Goal: Task Accomplishment & Management: Complete application form

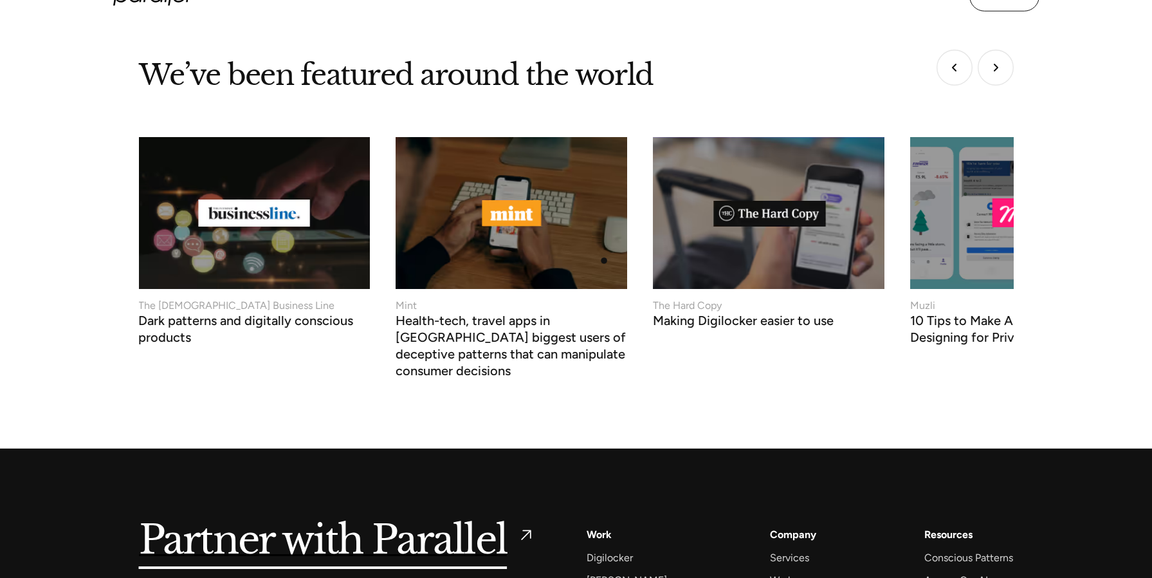
scroll to position [4952, 0]
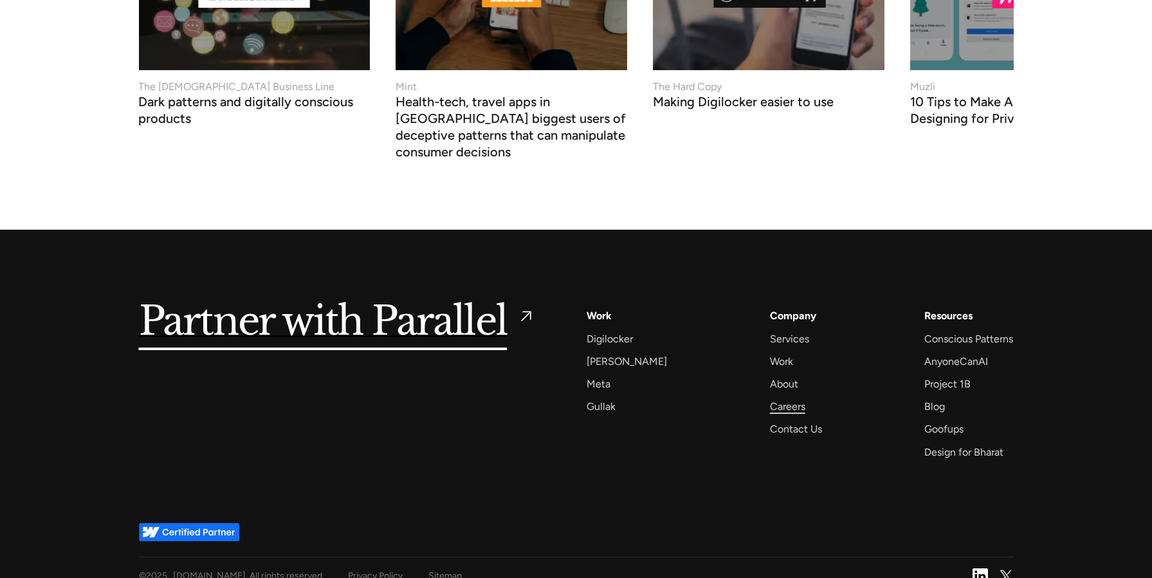
click at [775, 398] on div "Careers" at bounding box center [787, 406] width 35 height 17
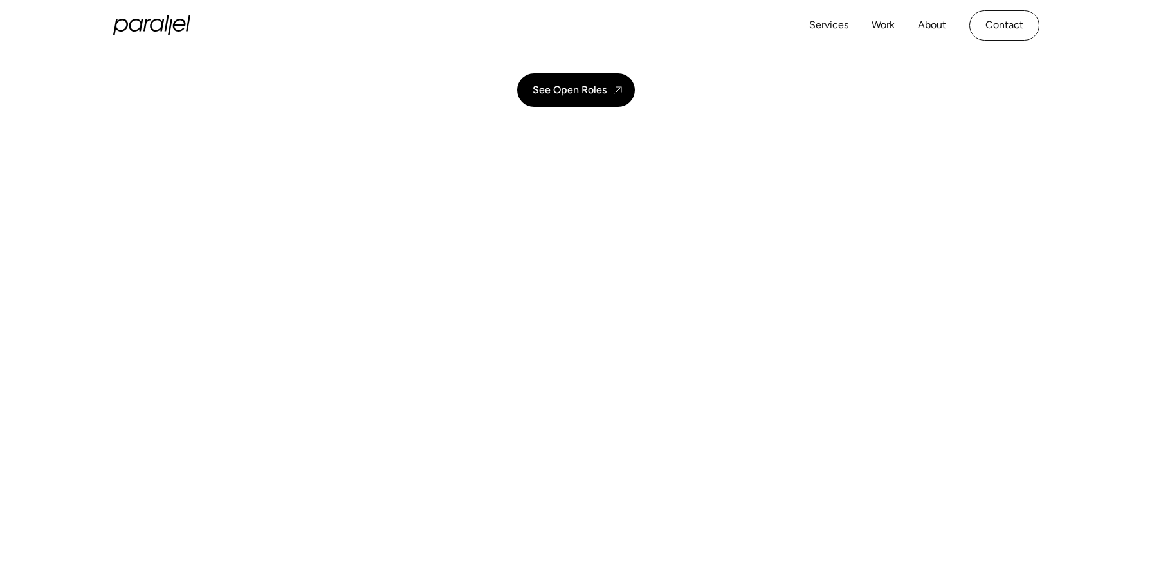
scroll to position [197, 0]
click at [601, 86] on div "See Open Roles" at bounding box center [570, 88] width 74 height 12
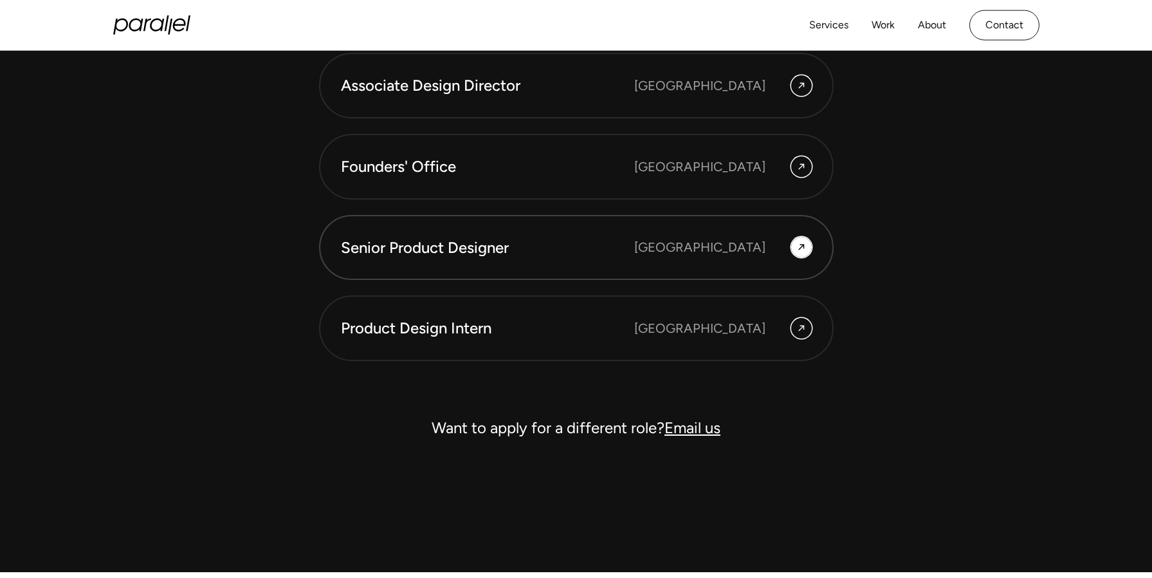
scroll to position [3732, 0]
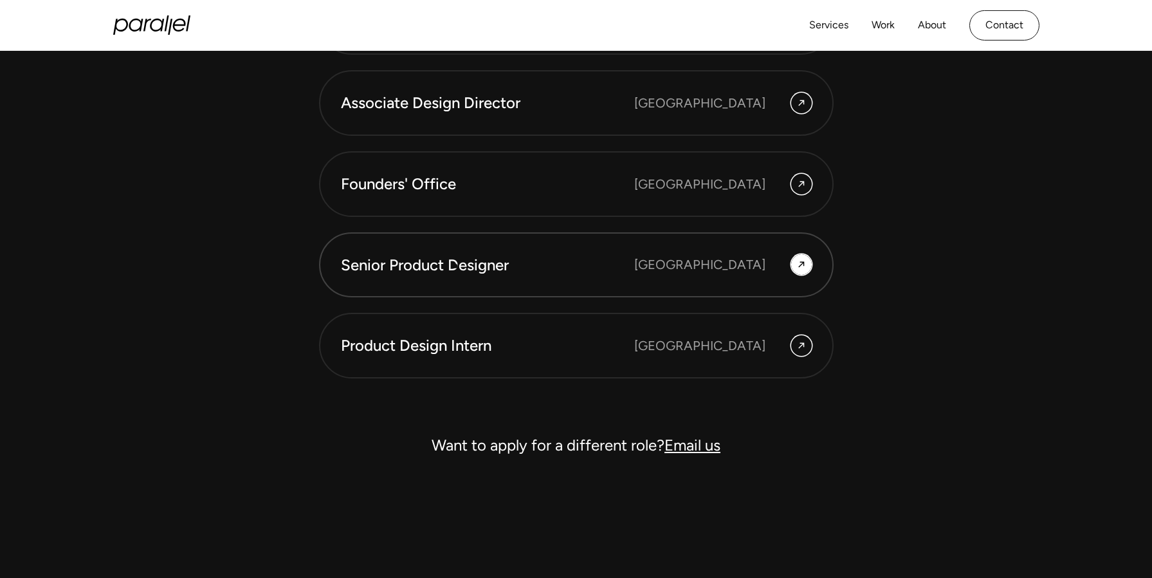
click at [454, 257] on div "Senior Product Designer" at bounding box center [487, 265] width 293 height 22
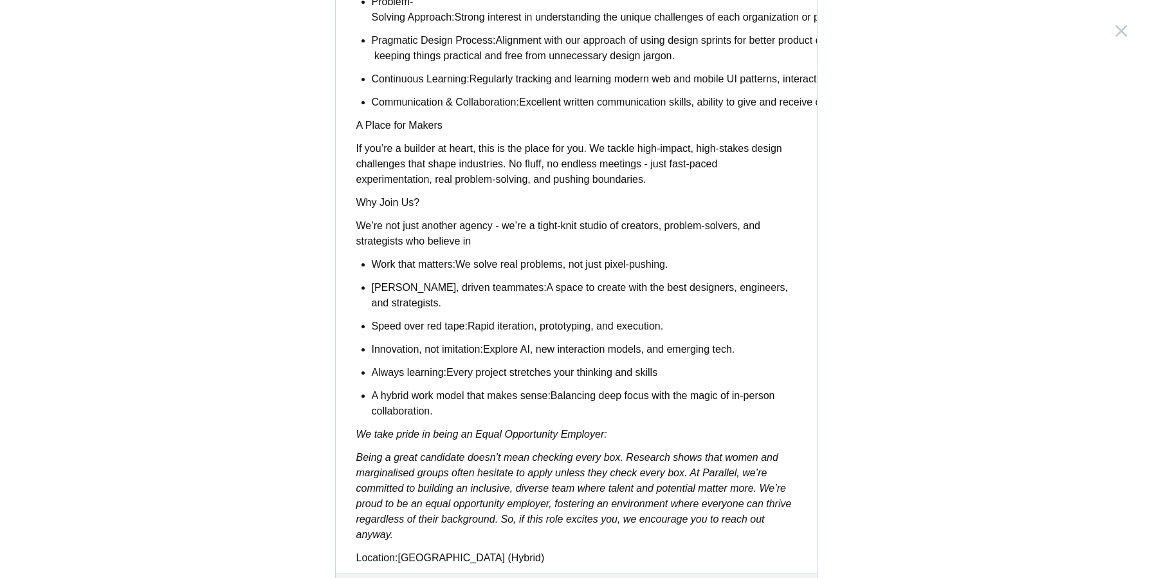
scroll to position [961, 0]
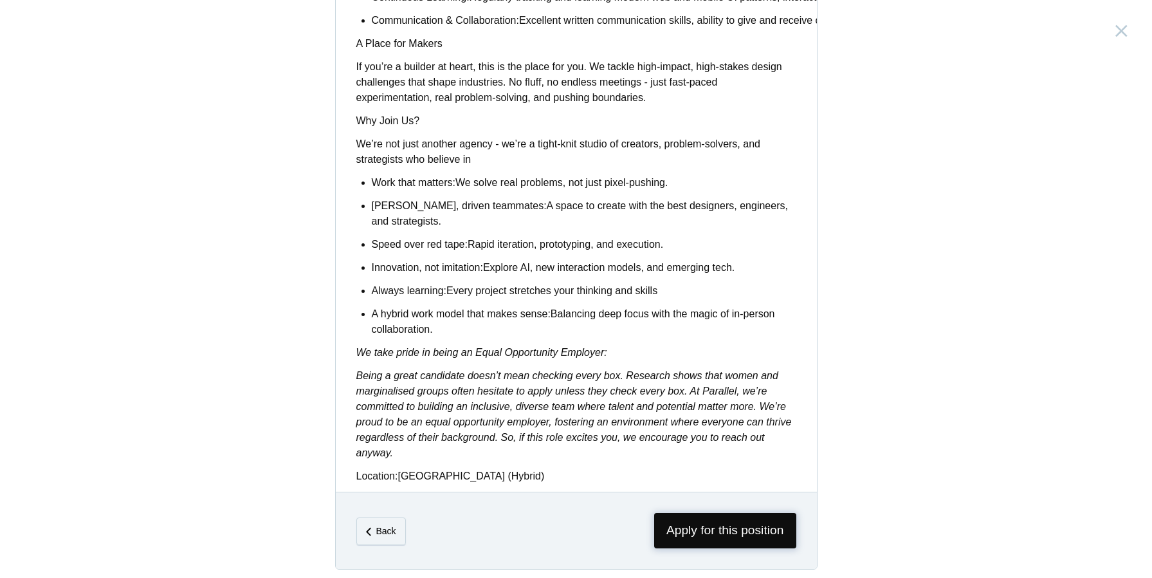
click at [721, 521] on span "Apply for this position" at bounding box center [725, 530] width 142 height 35
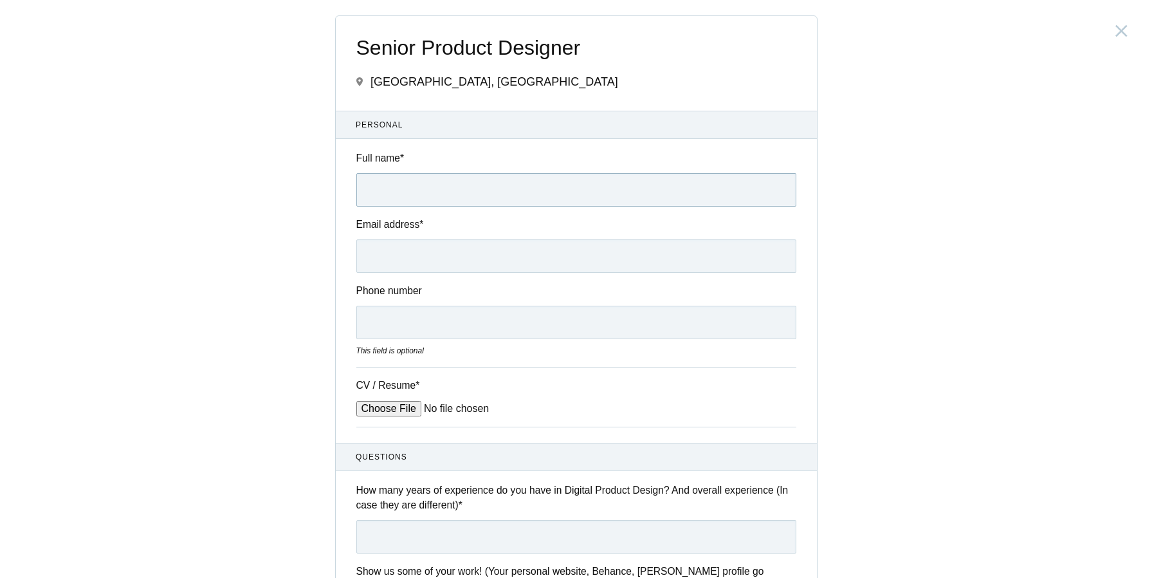
click at [516, 192] on input "Full name *" at bounding box center [576, 189] width 440 height 33
click at [585, 180] on input "Full name *" at bounding box center [576, 189] width 440 height 33
type input "Purva Kolhe"
click at [577, 246] on input "Email address *" at bounding box center [576, 255] width 440 height 33
type input "purvakolhe1@gmail.com"
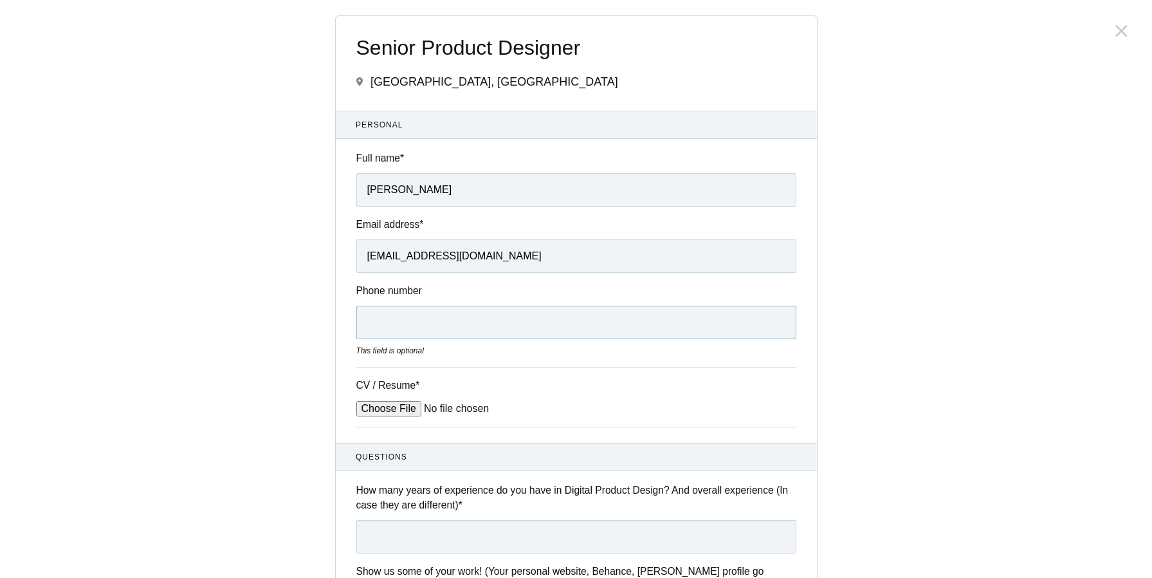
click at [537, 323] on input "Phone number" at bounding box center [576, 322] width 440 height 33
type input "8"
type input "+91 8605086395"
click at [408, 414] on input "CV / Resume *" at bounding box center [453, 408] width 195 height 15
type input "C:\fakepath\PurvaKolheCV_0625.pdf"
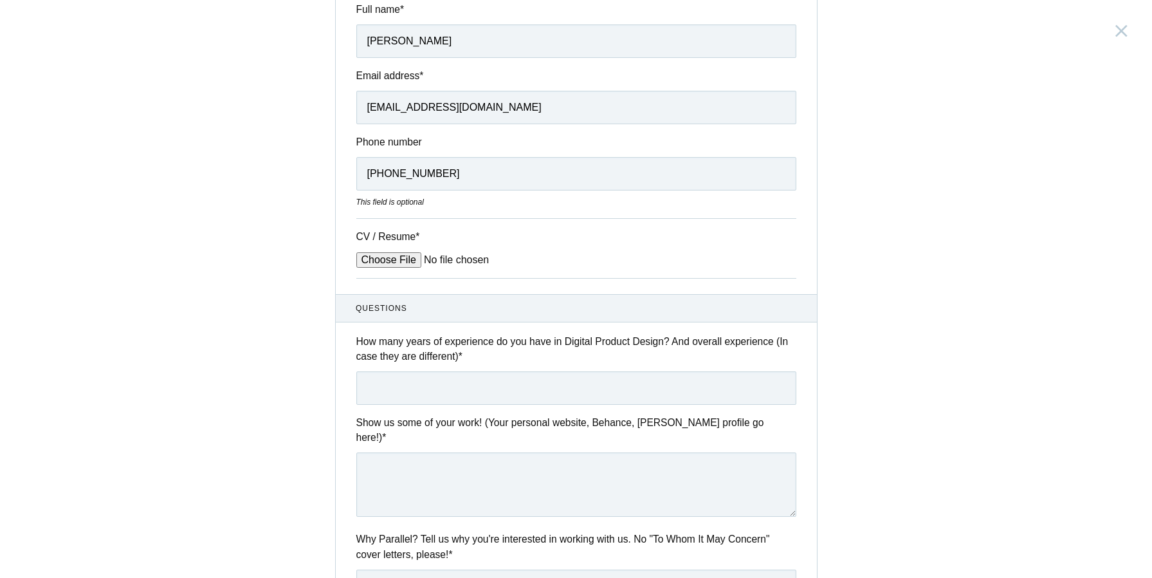
scroll to position [212, 0]
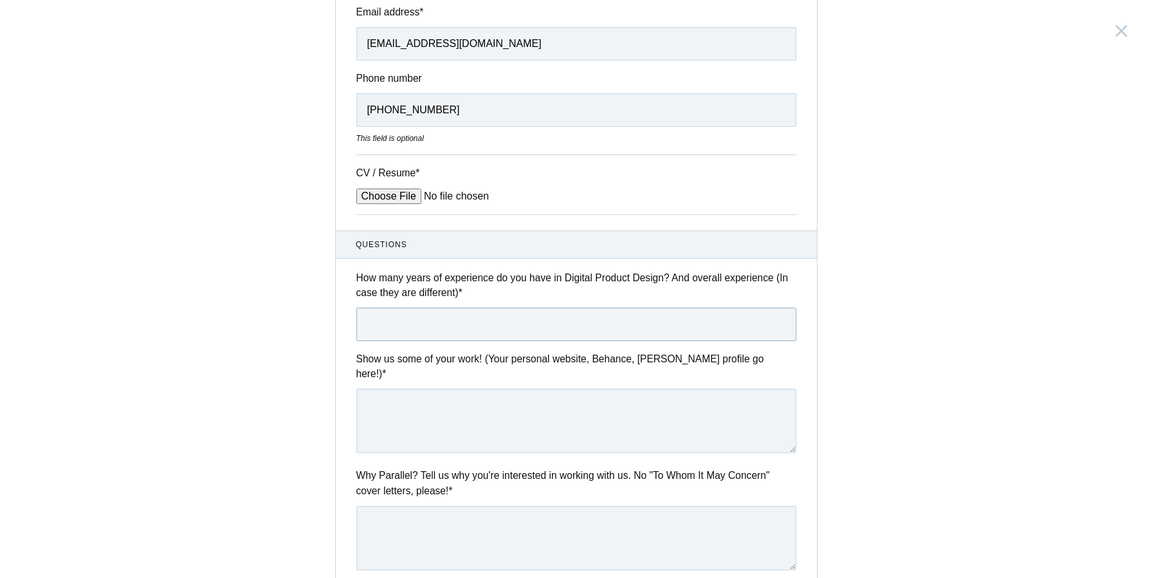
click at [441, 332] on input "text" at bounding box center [576, 324] width 440 height 33
type input "4"
click at [455, 428] on textarea at bounding box center [576, 421] width 440 height 64
paste textarea "https://linky.design/pur vakolhepor tfolio2024"
click at [475, 396] on textarea "https://linky.design/pur vakolhepor tfolio2024" at bounding box center [576, 421] width 440 height 64
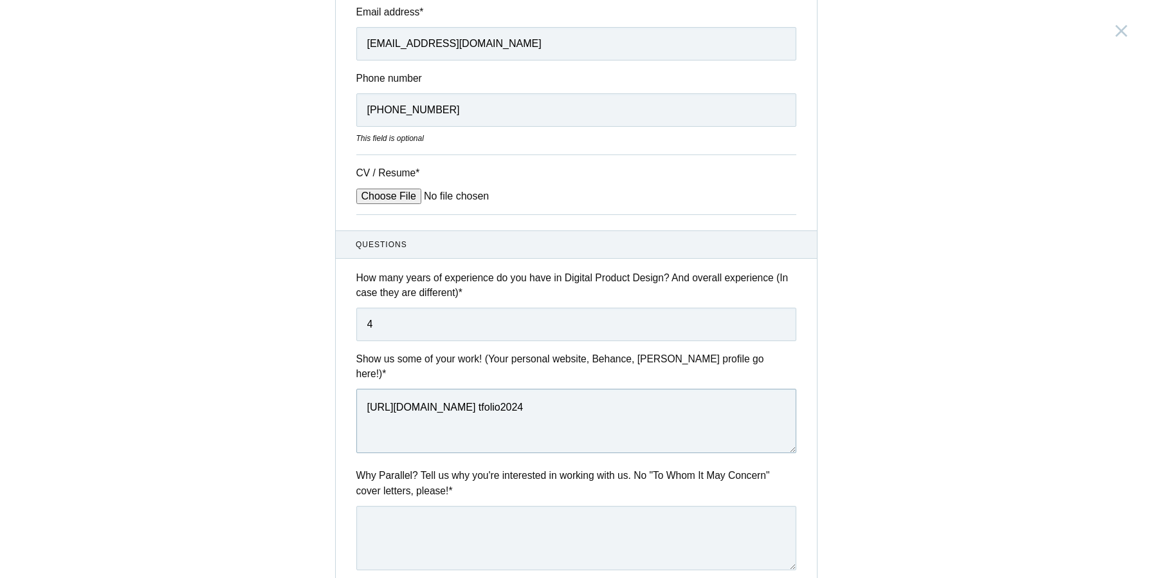
click at [522, 397] on textarea "https://linky.design/purvakolhepor tfolio2024" at bounding box center [576, 421] width 440 height 64
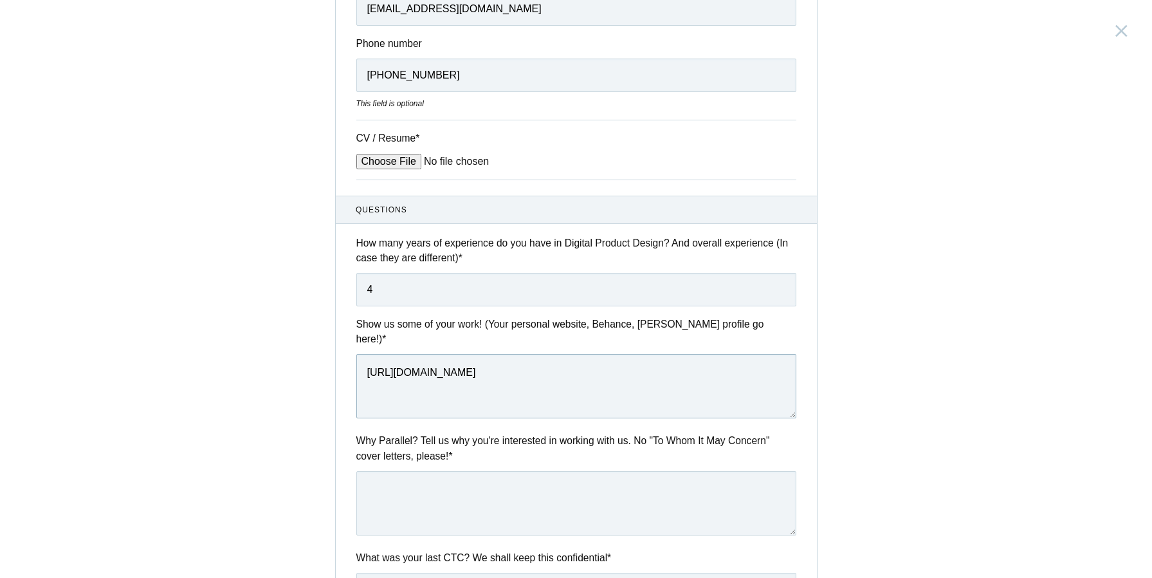
scroll to position [249, 0]
type textarea "https://linky.design/purvakolheportfolio2024"
click at [483, 475] on textarea at bounding box center [576, 501] width 440 height 64
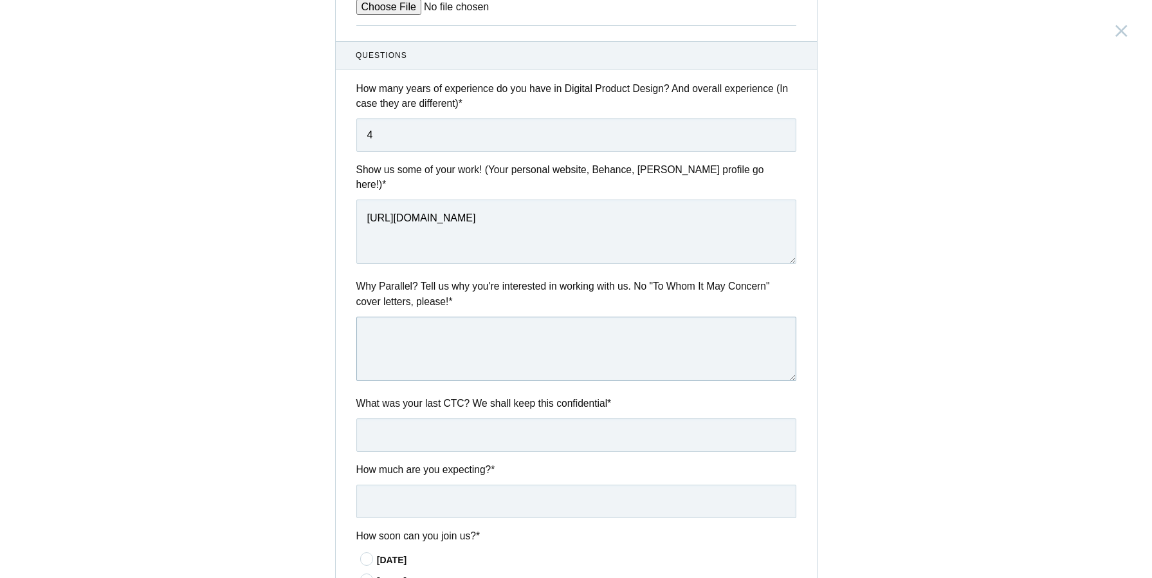
scroll to position [405, 0]
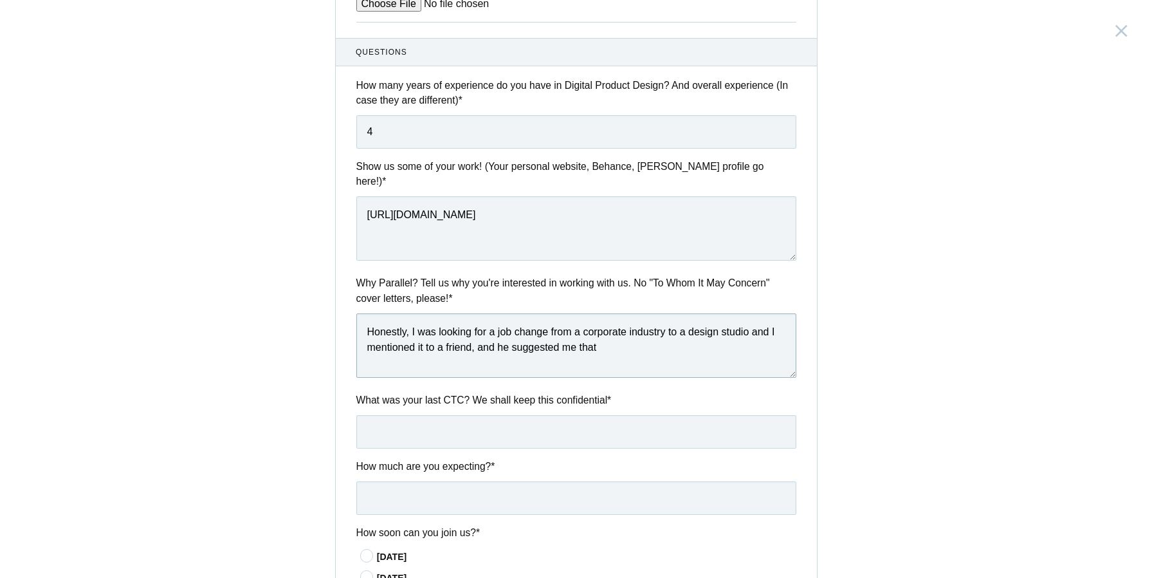
click at [753, 317] on textarea "Honestly, I was looking for a job change from a corporate industry to a design …" at bounding box center [576, 345] width 440 height 64
click at [710, 332] on textarea "Honestly, I was looking for a job change from a corporate industry to a design …" at bounding box center [576, 345] width 440 height 64
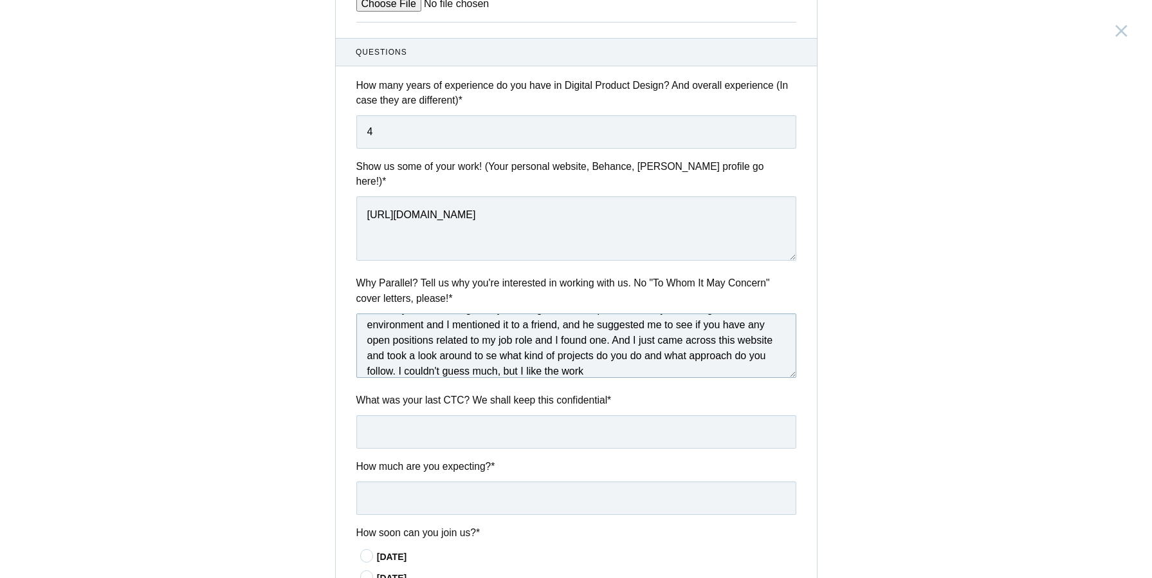
scroll to position [35, 0]
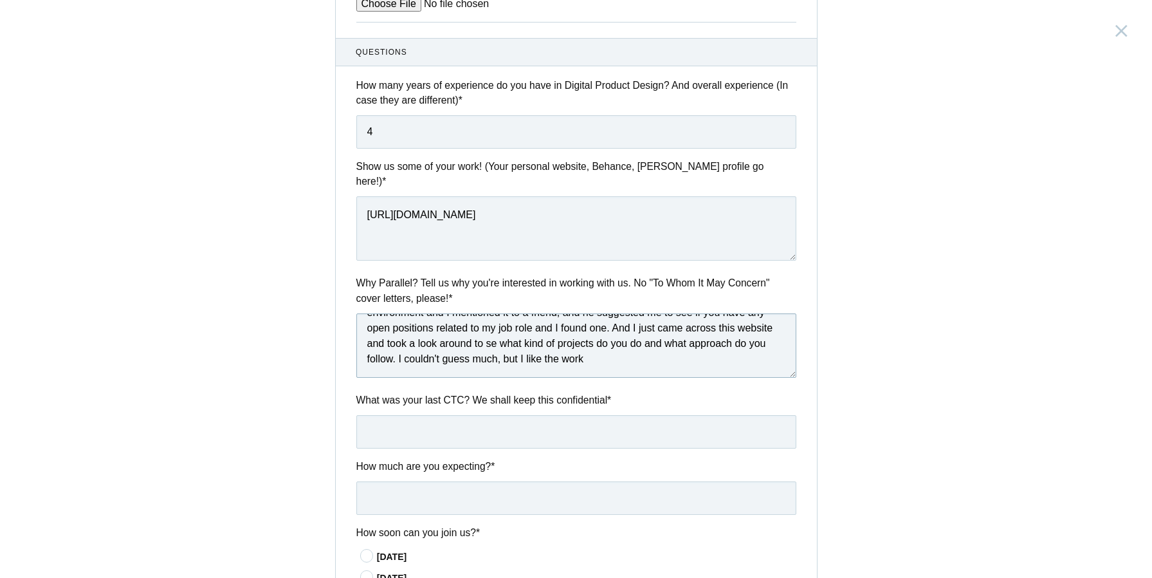
drag, startPoint x: 637, startPoint y: 362, endPoint x: 403, endPoint y: 350, distance: 234.5
click at [403, 350] on textarea "Honestly, I was looking for a job change from a corporate industry to a design …" at bounding box center [576, 345] width 440 height 64
click at [399, 347] on textarea "Honestly, I was looking for a job change from a corporate industry to a design …" at bounding box center [576, 345] width 440 height 64
drag, startPoint x: 399, startPoint y: 347, endPoint x: 635, endPoint y: 345, distance: 236.1
click at [635, 345] on textarea "Honestly, I was looking for a job change from a corporate industry to a design …" at bounding box center [576, 345] width 440 height 64
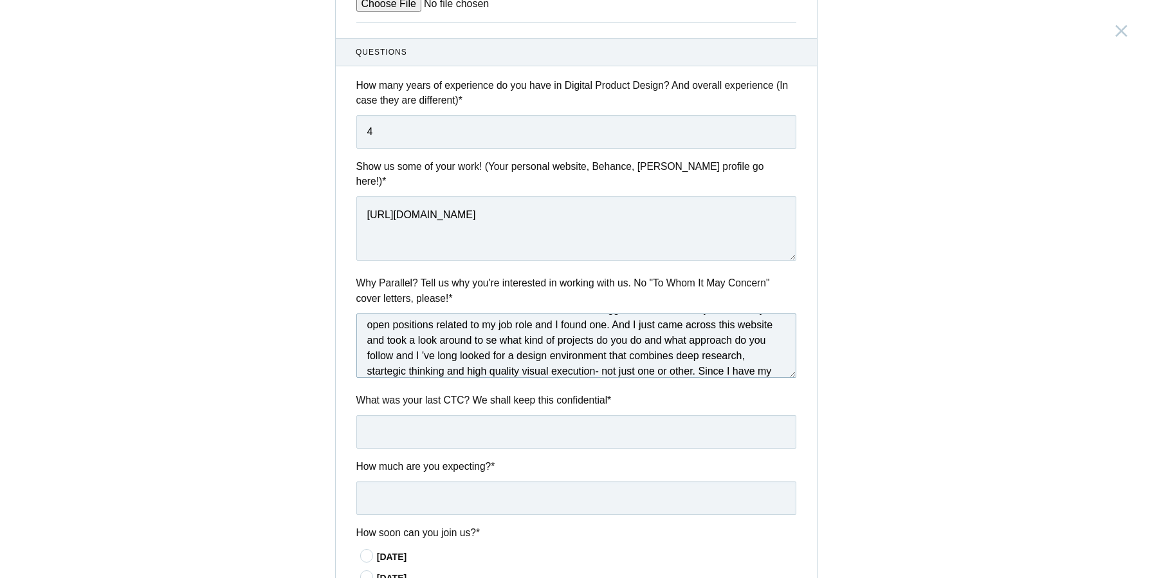
scroll to position [53, 0]
click at [647, 359] on textarea "Honestly, I was looking for a job change from a corporate industry to a design …" at bounding box center [576, 345] width 440 height 64
click at [722, 356] on textarea "Honestly, I was looking for a job change from a corporate industry to a design …" at bounding box center [576, 345] width 440 height 64
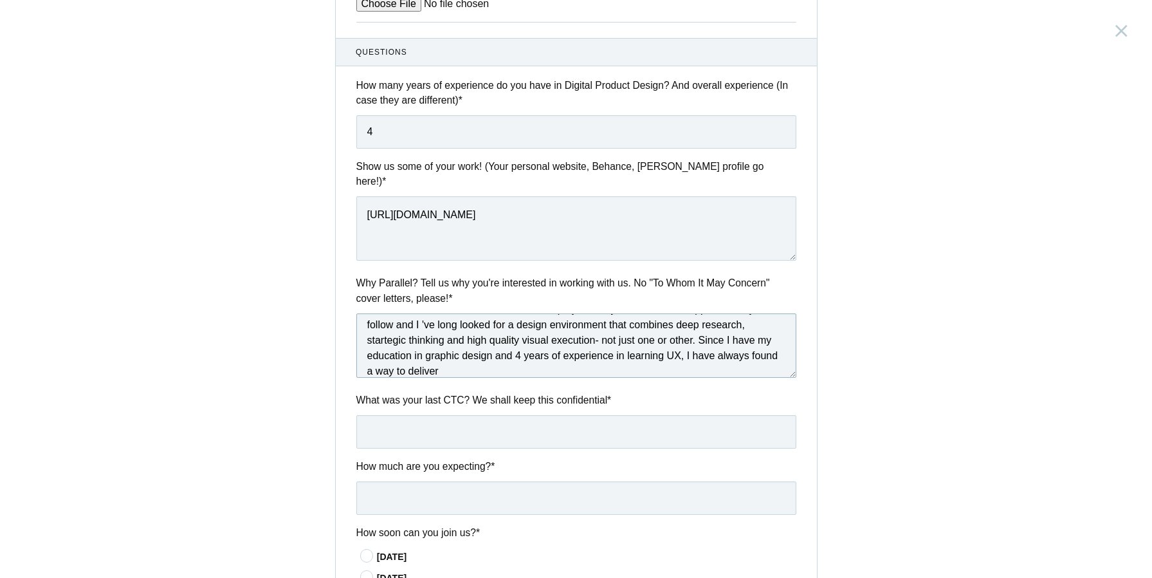
click at [758, 345] on textarea "Honestly, I was looking for a job change from a corporate industry to a design …" at bounding box center [576, 345] width 440 height 64
click at [753, 345] on textarea "Honestly, I was looking for a job change from a corporate industry to a design …" at bounding box center [576, 345] width 440 height 64
click at [556, 355] on textarea "Honestly, I was looking for a job change from a corporate industry to a design …" at bounding box center [576, 345] width 440 height 64
click at [689, 360] on textarea "Honestly, I was looking for a job change from a corporate industry to a design …" at bounding box center [576, 345] width 440 height 64
click at [721, 366] on div "Why Parallel? Tell us why you're interested in working with us. No "To Whom It …" at bounding box center [576, 328] width 481 height 106
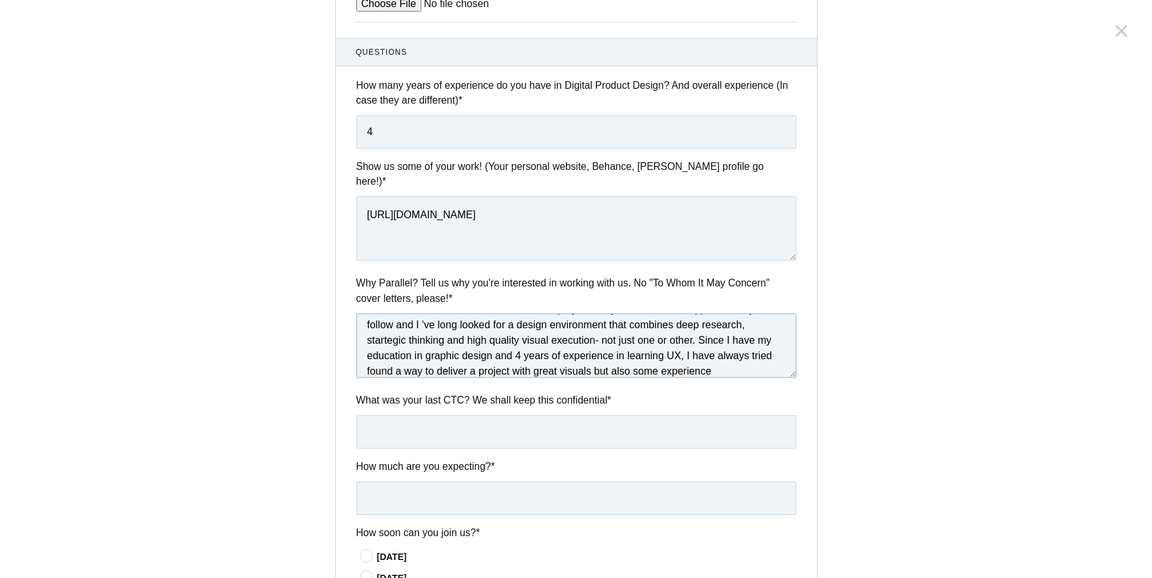
click at [724, 353] on textarea "Honestly, I was looking for a job change from a corporate industry to a design …" at bounding box center [576, 345] width 440 height 64
type textarea "Honestly, I was looking for a job change from a corporate industry to a design …"
click at [684, 424] on input "text" at bounding box center [576, 431] width 440 height 33
type input "960000"
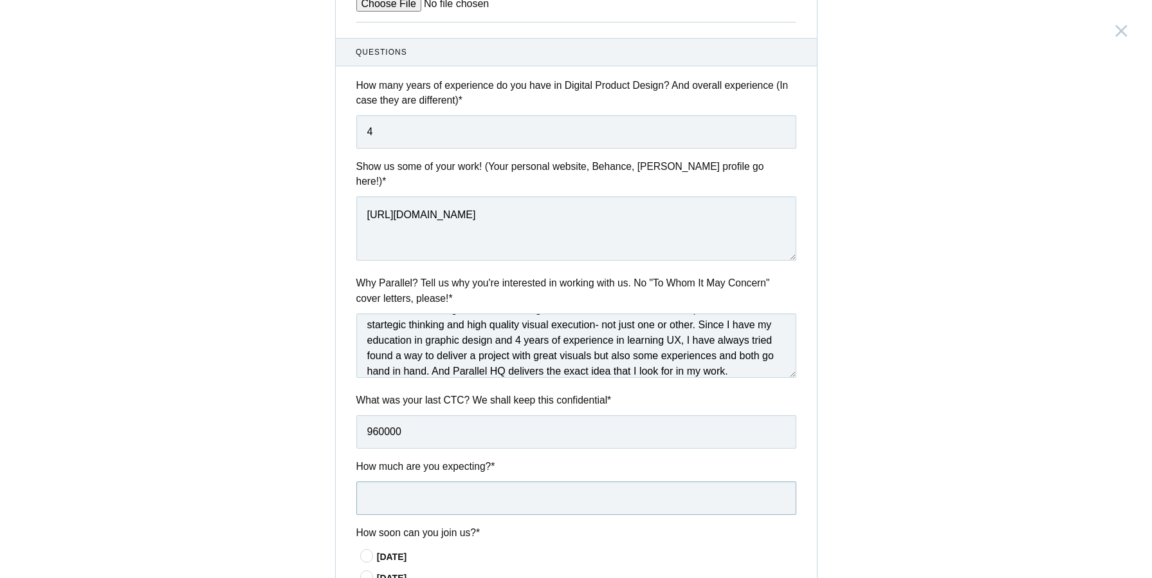
click at [588, 490] on input "text" at bounding box center [576, 497] width 440 height 33
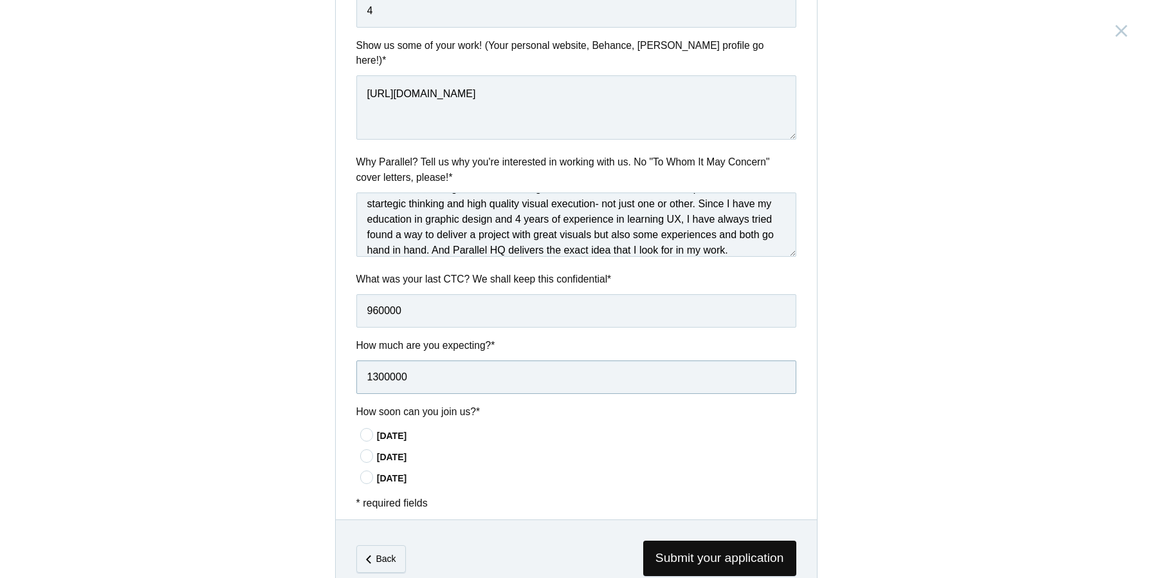
scroll to position [549, 0]
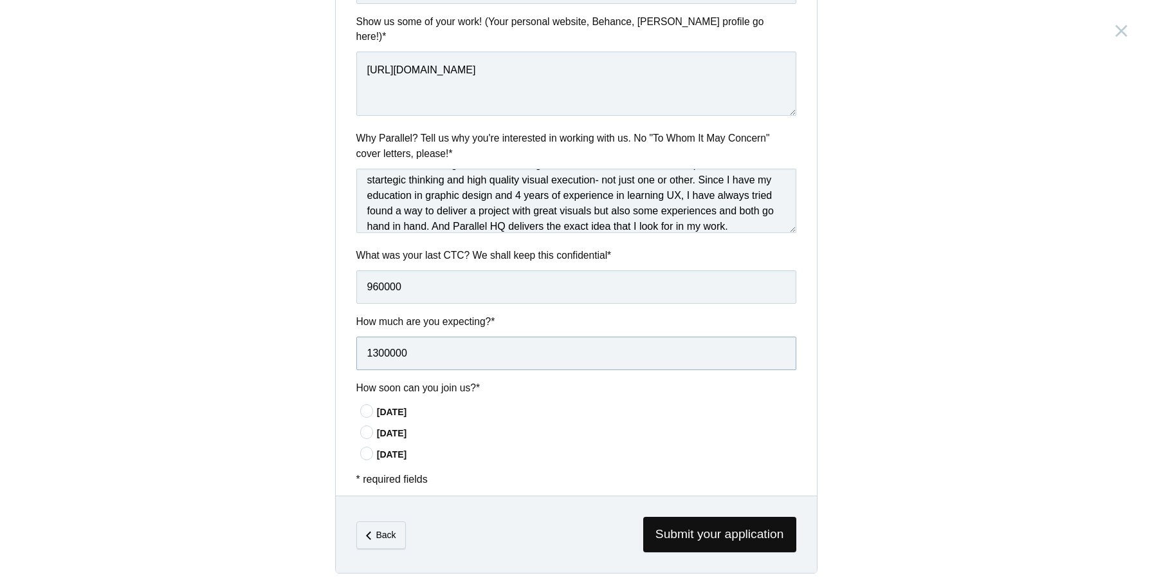
type input "1300000"
click at [396, 448] on div "In 60 days" at bounding box center [586, 455] width 419 height 14
click at [0, 0] on input"] "In 60 days" at bounding box center [0, 0] width 0 height 0
click at [668, 525] on span "Submit your application" at bounding box center [719, 534] width 153 height 35
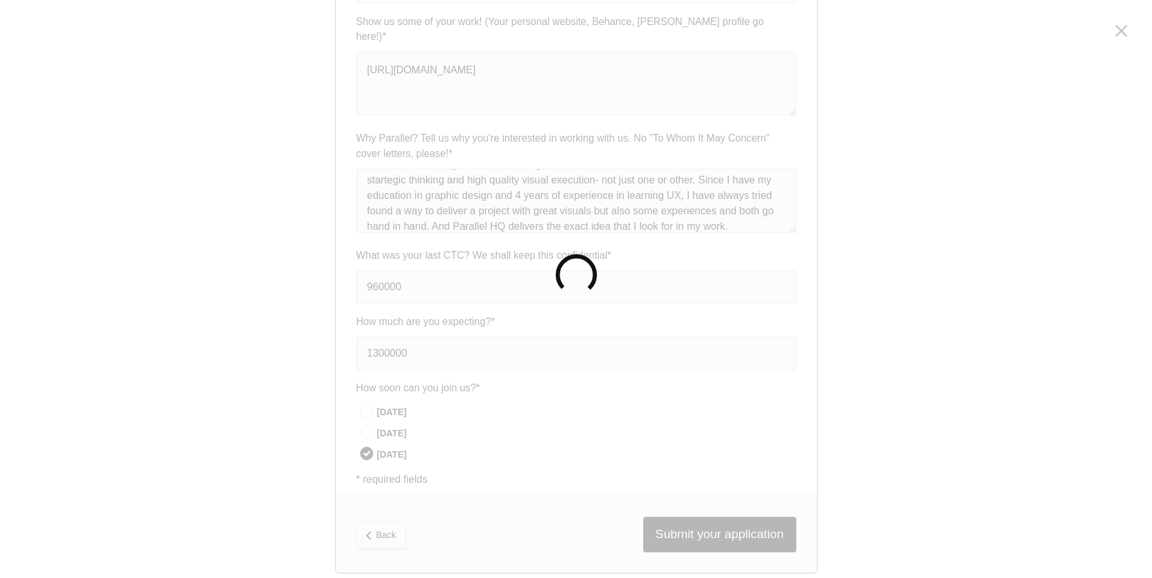
scroll to position [0, 0]
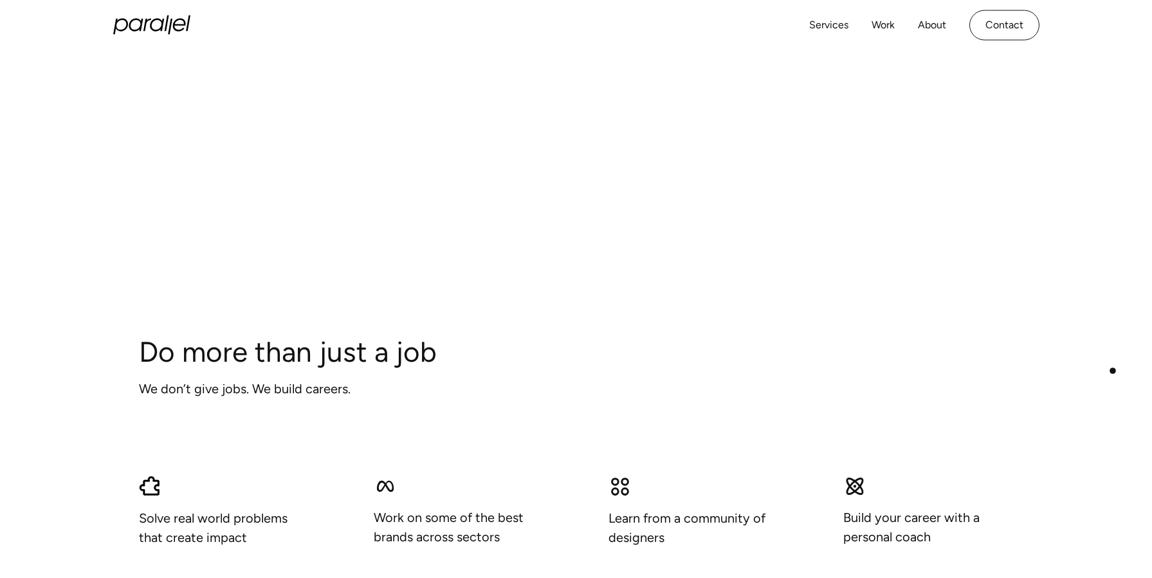
scroll to position [680, 0]
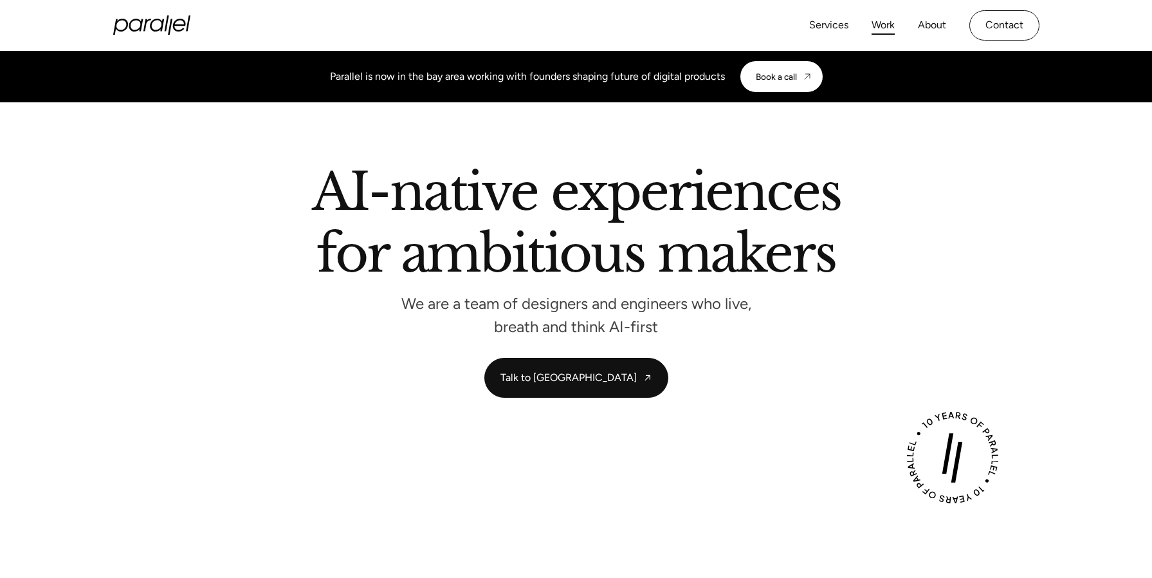
click at [888, 23] on link "Work" at bounding box center [883, 25] width 23 height 19
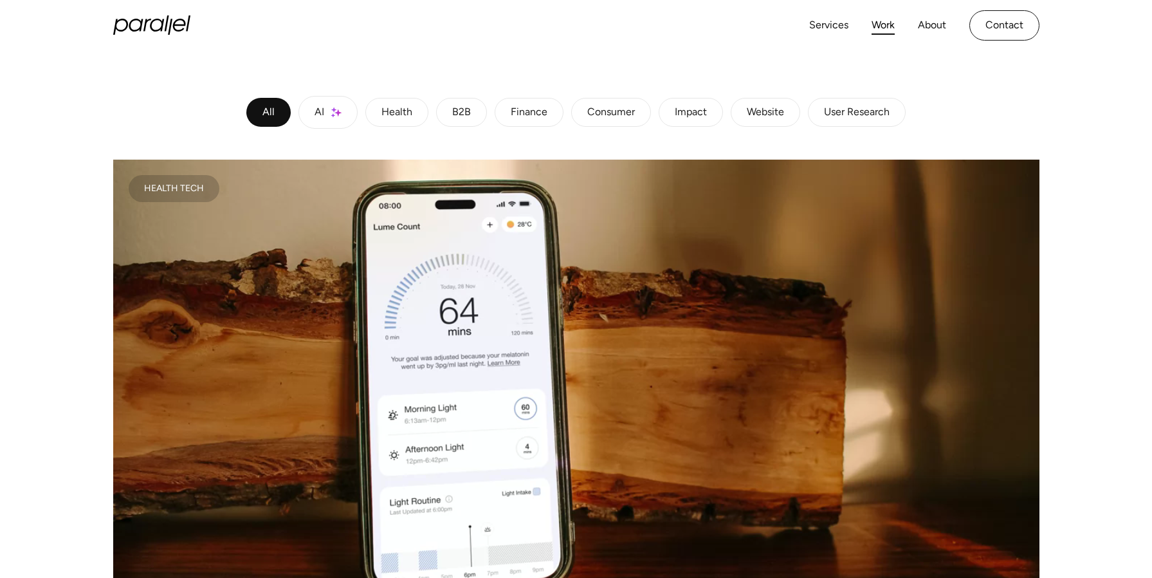
scroll to position [236, 0]
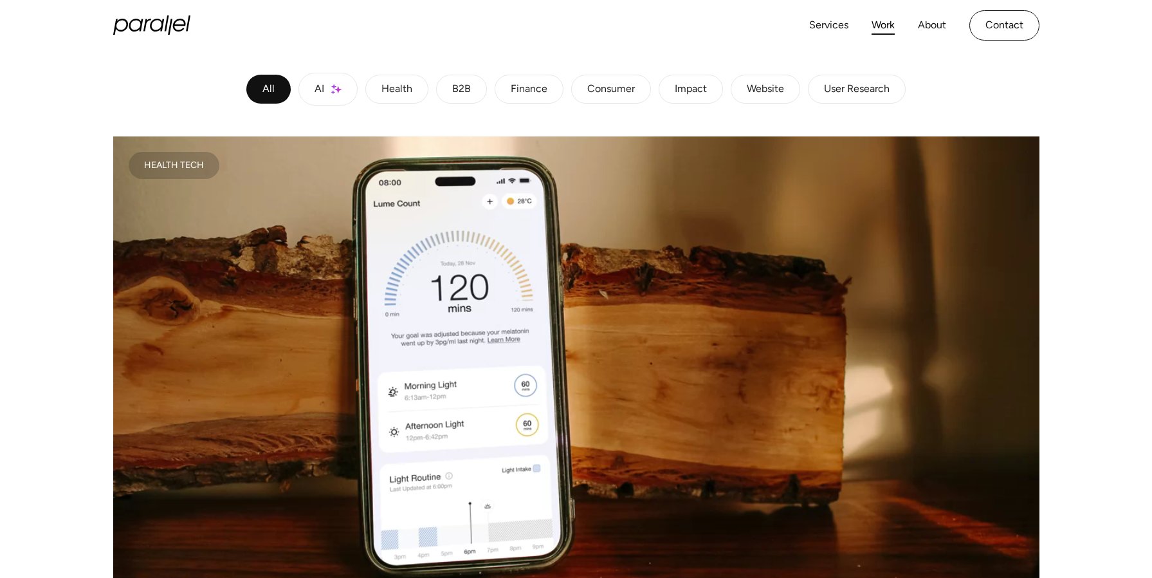
click at [387, 97] on link "Health" at bounding box center [396, 90] width 63 height 30
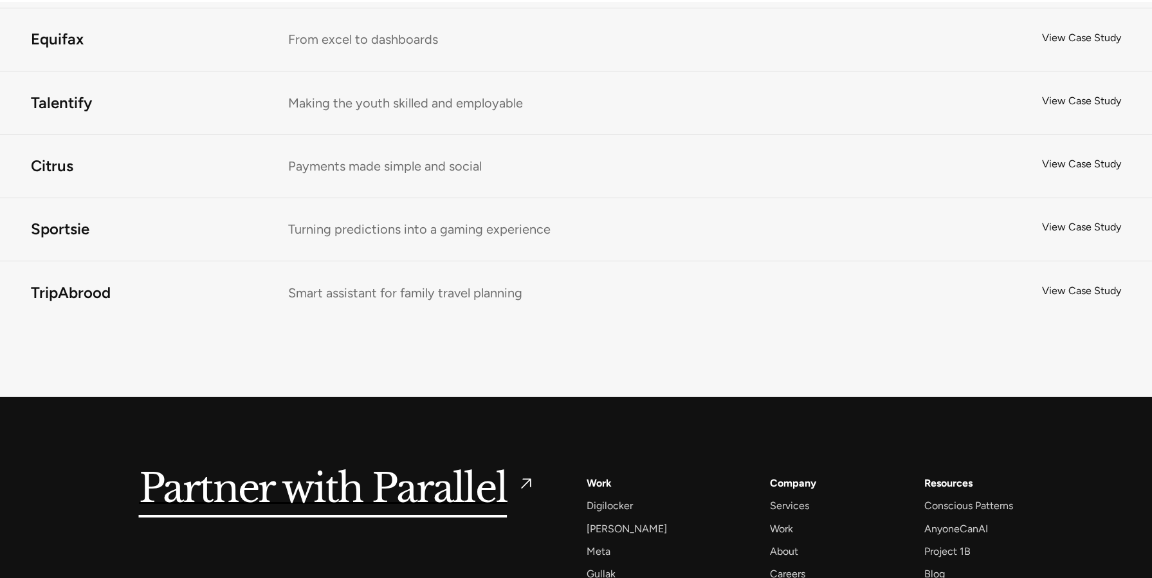
scroll to position [1792, 0]
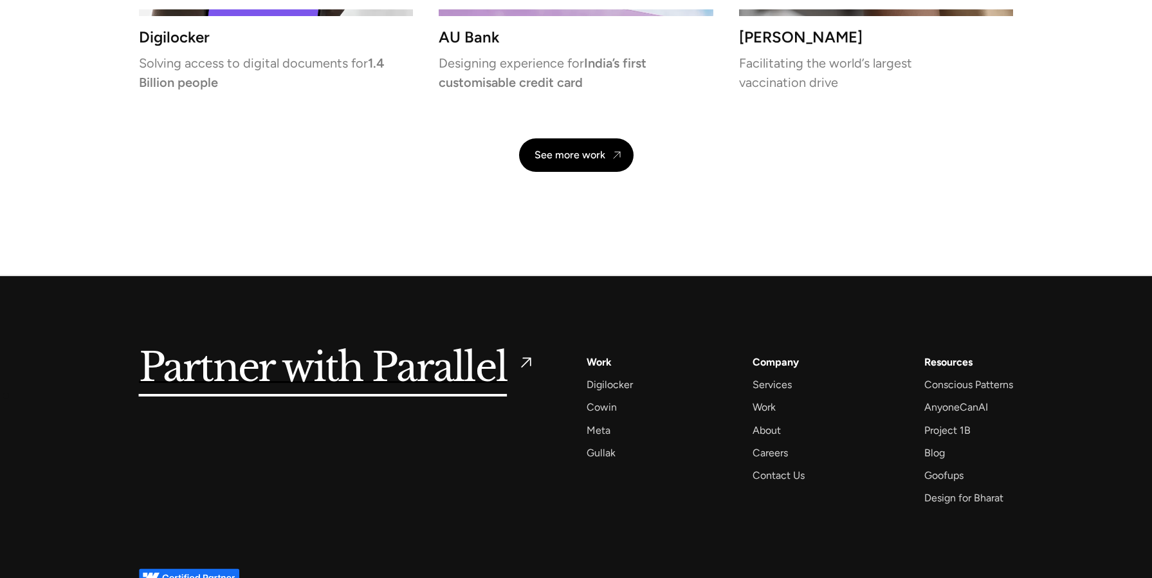
scroll to position [3089, 0]
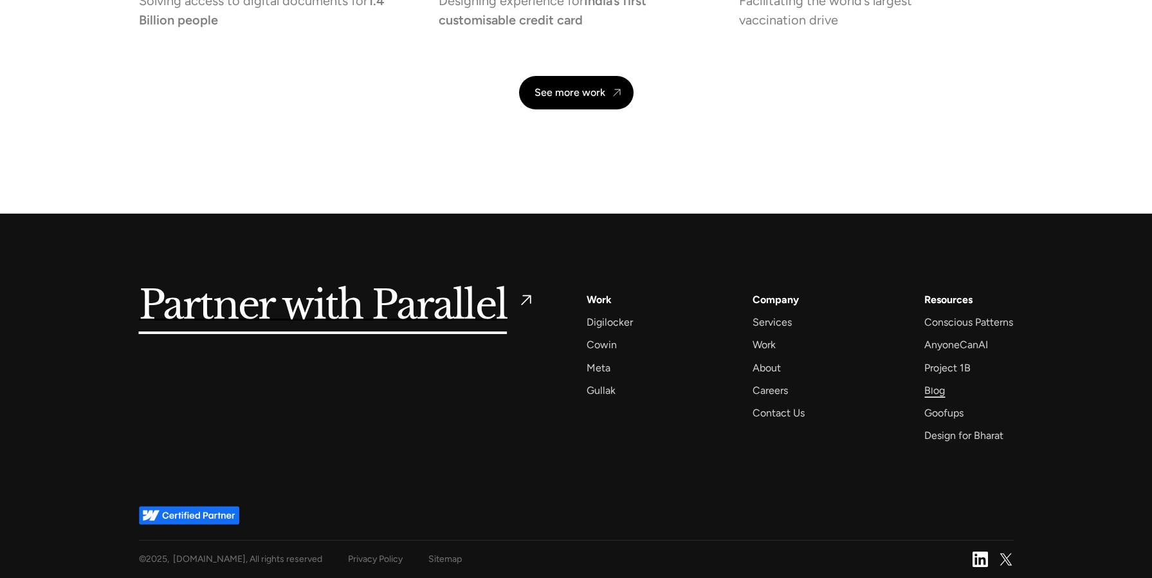
click at [933, 385] on div "Blog" at bounding box center [934, 389] width 21 height 17
